Goal: Task Accomplishment & Management: Manage account settings

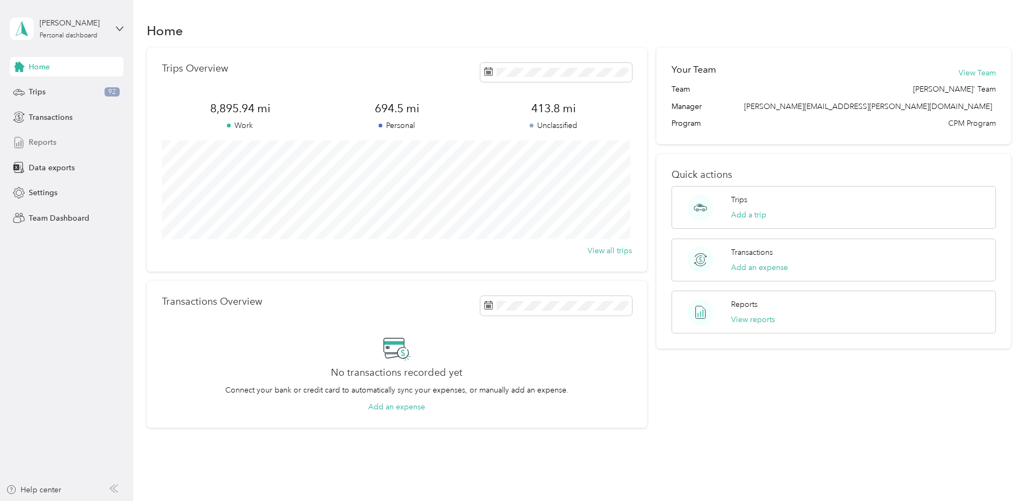
click at [48, 146] on span "Reports" at bounding box center [43, 142] width 28 height 11
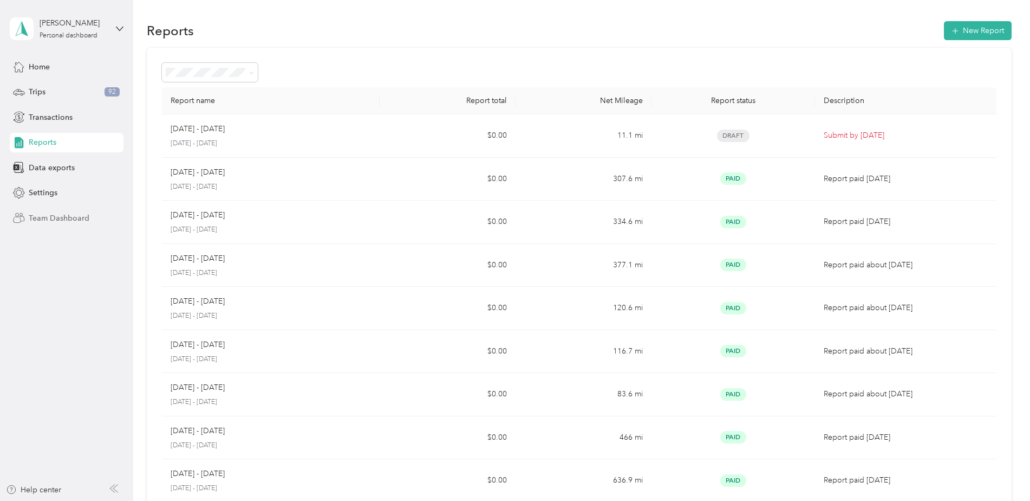
click at [41, 222] on span "Team Dashboard" at bounding box center [59, 217] width 61 height 11
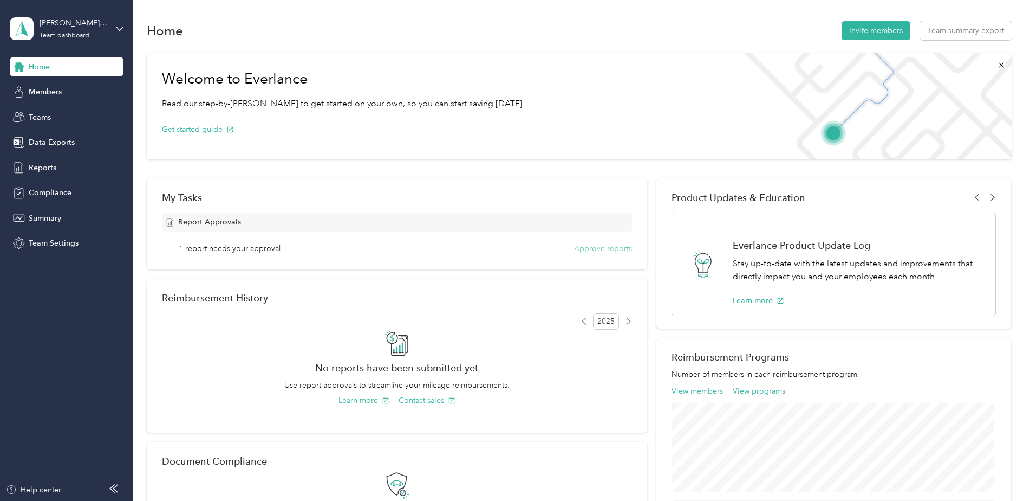
click at [607, 249] on button "Approve reports" at bounding box center [603, 248] width 58 height 11
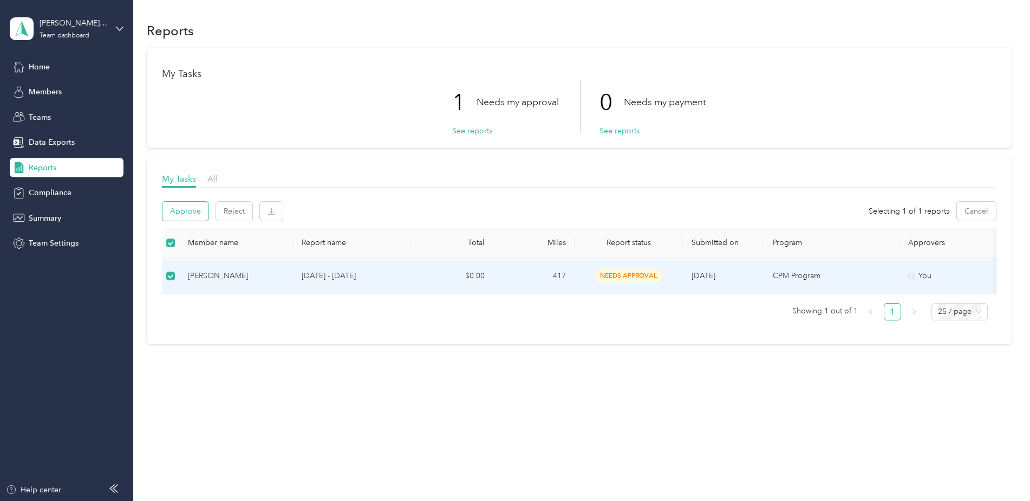
click at [191, 205] on button "Approve" at bounding box center [186, 211] width 46 height 19
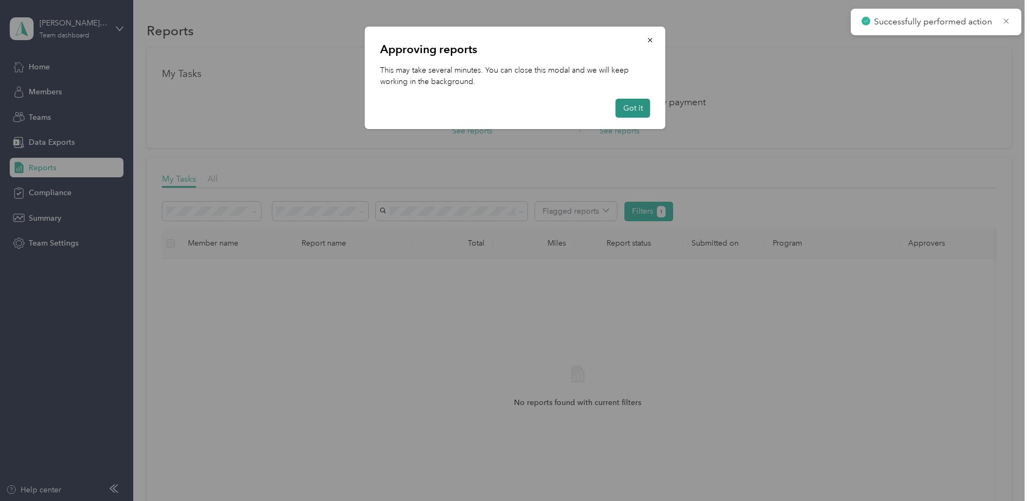
click at [632, 100] on button "Got it" at bounding box center [633, 108] width 35 height 19
